Goal: Subscribe to service/newsletter

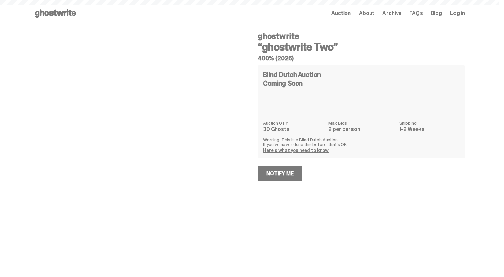
click at [287, 176] on link "Notify Me" at bounding box center [280, 173] width 45 height 15
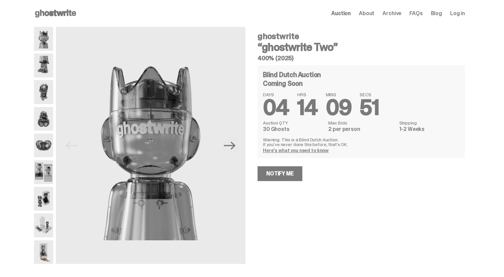
click at [48, 119] on img at bounding box center [43, 119] width 19 height 24
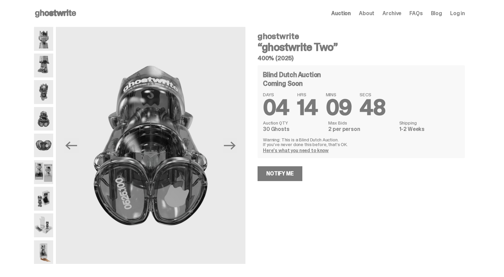
click at [39, 194] on img at bounding box center [43, 199] width 19 height 24
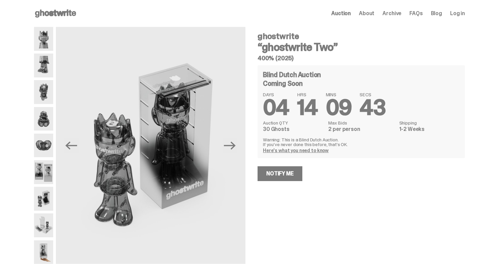
click at [288, 165] on div "Blind Dutch Auction Coming Soon DAYS 04 HRS 14 MINS 09 SECS 43 Auction QTY 30 G…" at bounding box center [361, 123] width 207 height 116
click at [287, 171] on link "Notify Me" at bounding box center [280, 173] width 45 height 15
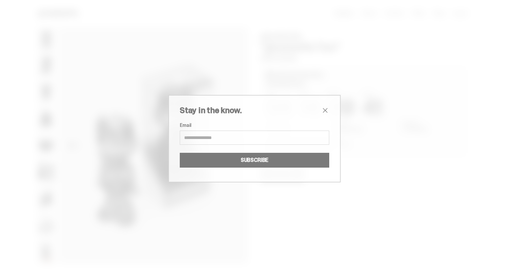
click at [252, 140] on input "Email" at bounding box center [254, 138] width 149 height 14
type input "**********"
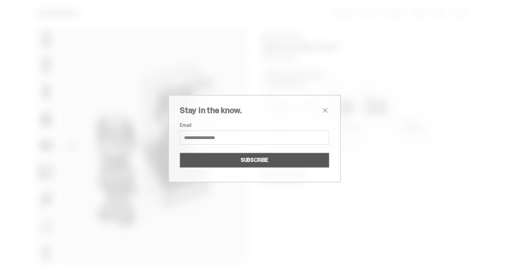
click at [252, 161] on button "SUBSCRIBE" at bounding box center [254, 160] width 149 height 15
